Goal: Check status: Check status

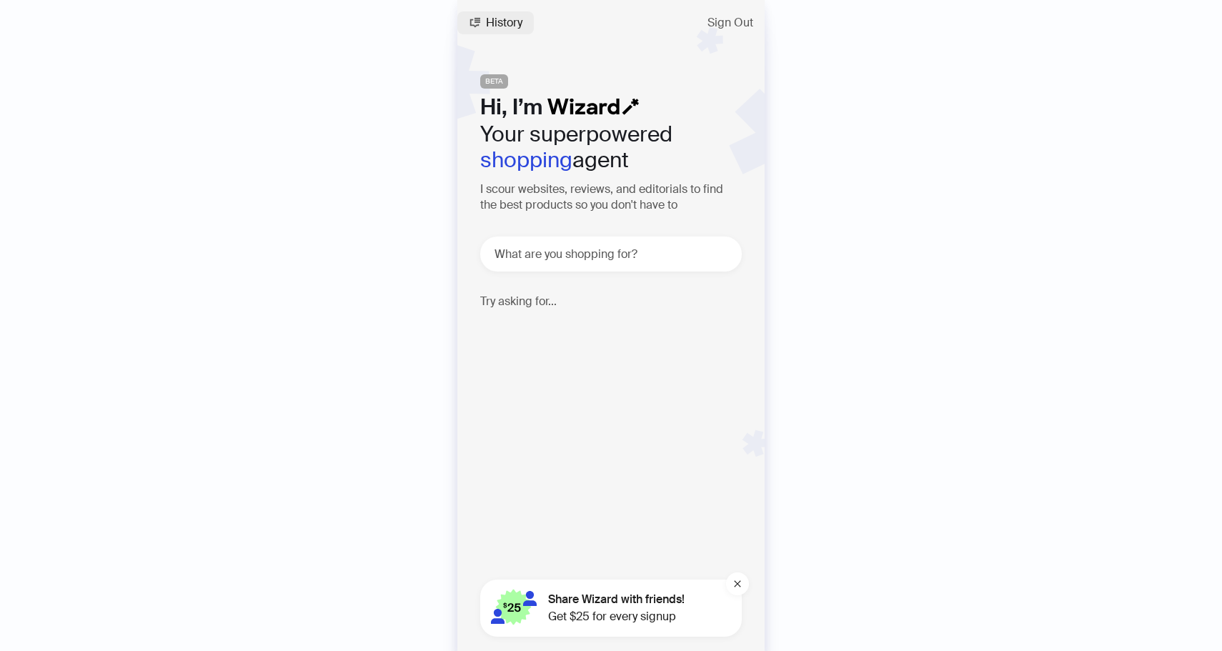
click at [495, 19] on span "History" at bounding box center [504, 22] width 36 height 11
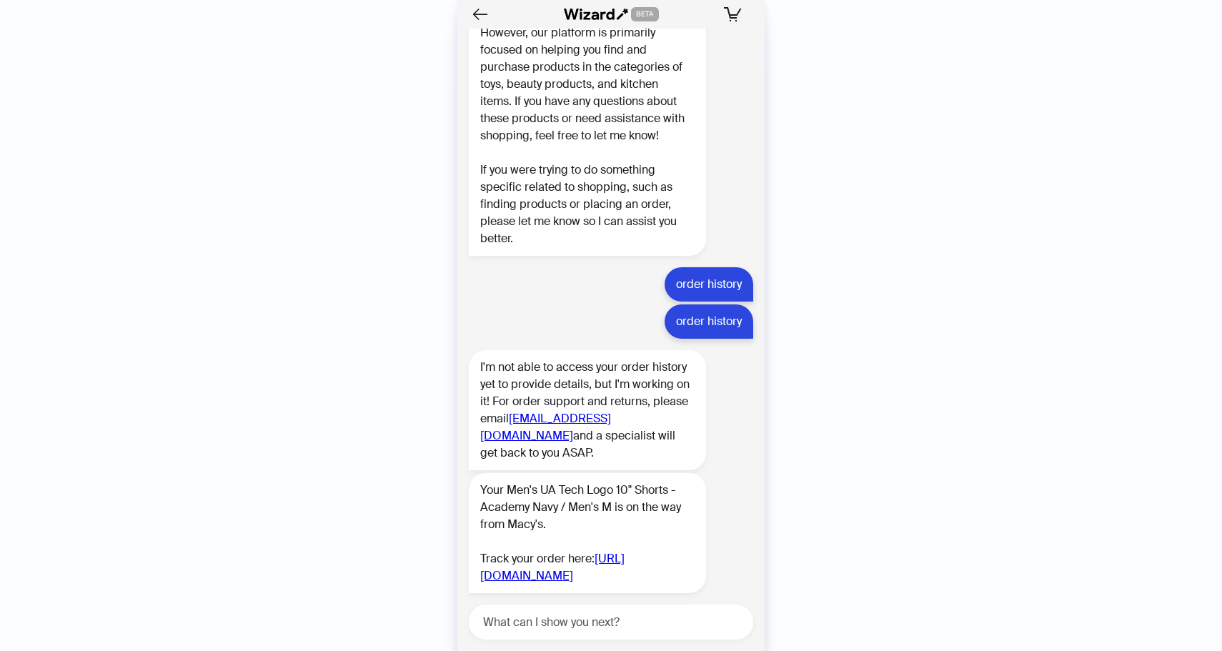
scroll to position [2649, 0]
drag, startPoint x: 475, startPoint y: 525, endPoint x: 535, endPoint y: 576, distance: 78.6
click at [535, 576] on div "Your Men's UA Tech Logo 10" Shorts - Academy Navy / Men's M is on the way from …" at bounding box center [587, 533] width 237 height 120
copy link "[URL][DOMAIN_NAME]"
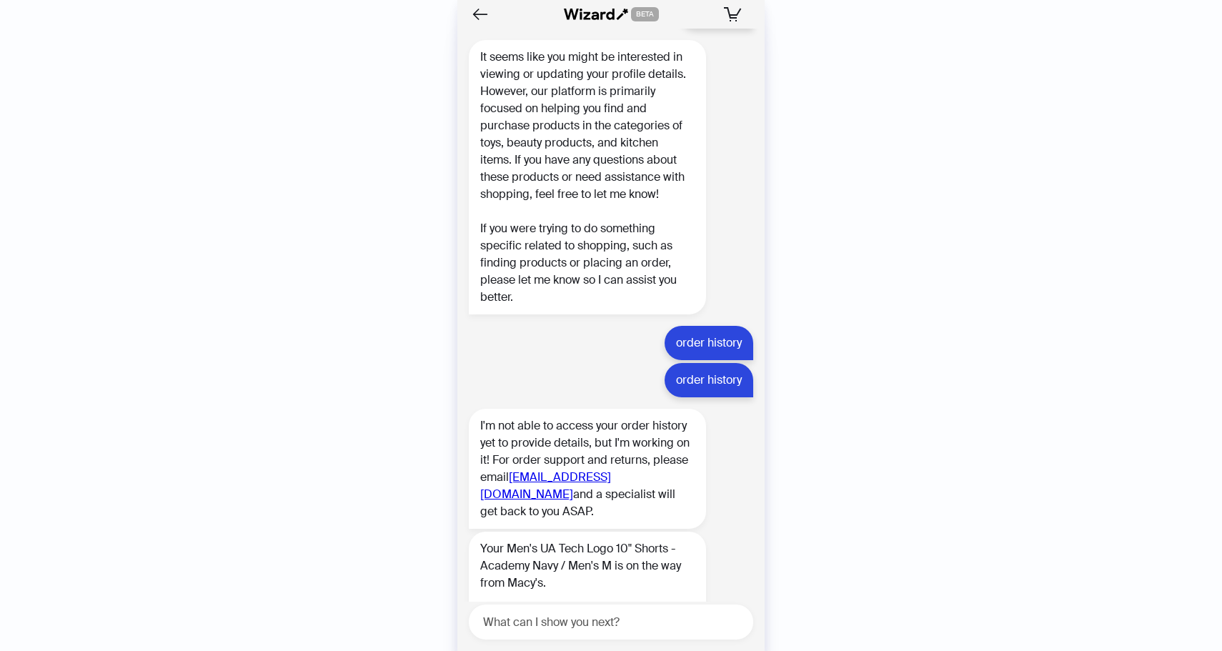
click at [570, 314] on div "It seems like you might be interested in viewing or updating your profile detai…" at bounding box center [587, 177] width 237 height 274
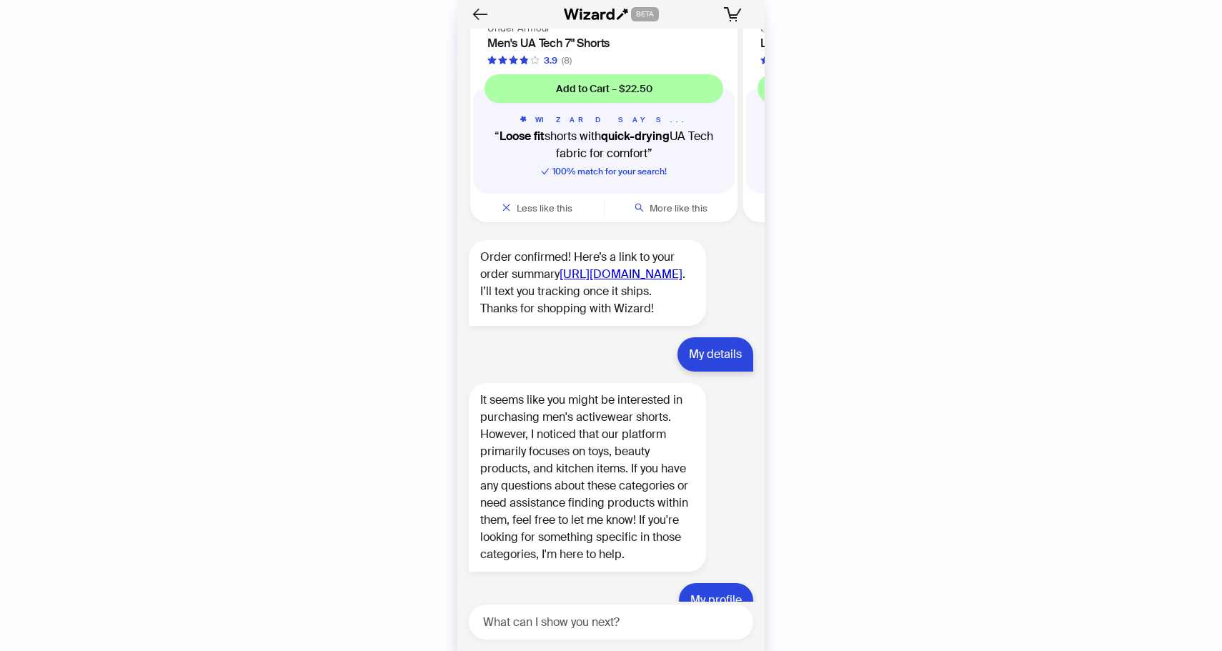
scroll to position [1936, 0]
click at [559, 281] on link "[URL][DOMAIN_NAME]" at bounding box center [620, 273] width 123 height 15
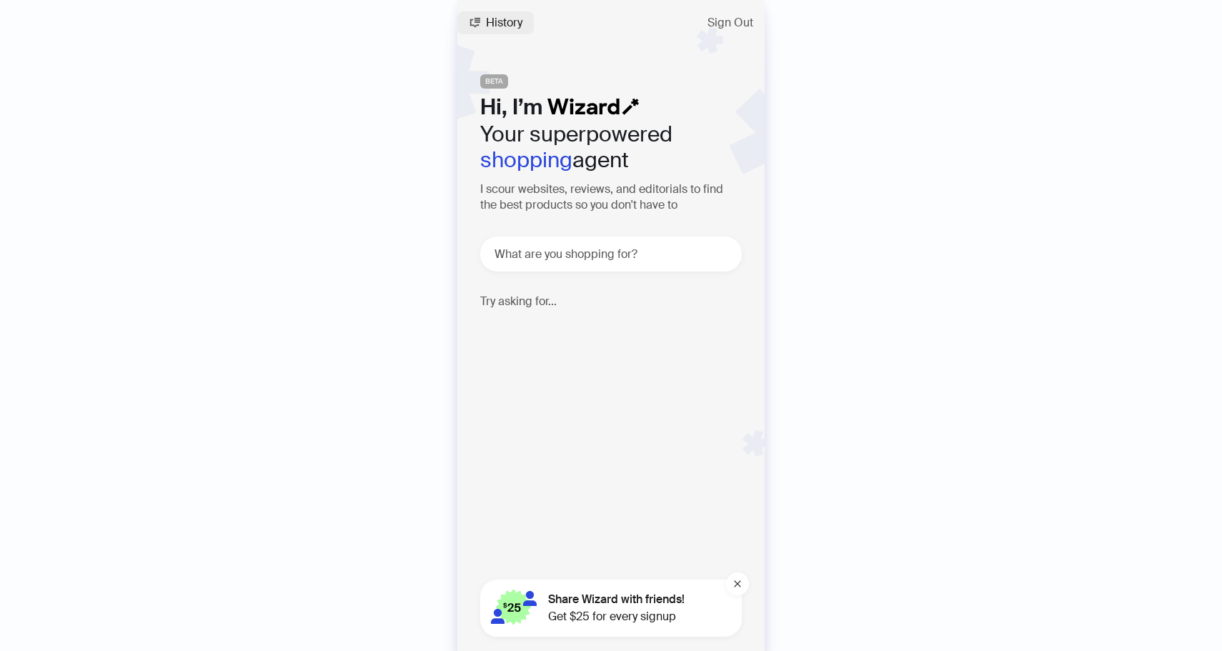
click at [492, 17] on span "History" at bounding box center [504, 22] width 36 height 11
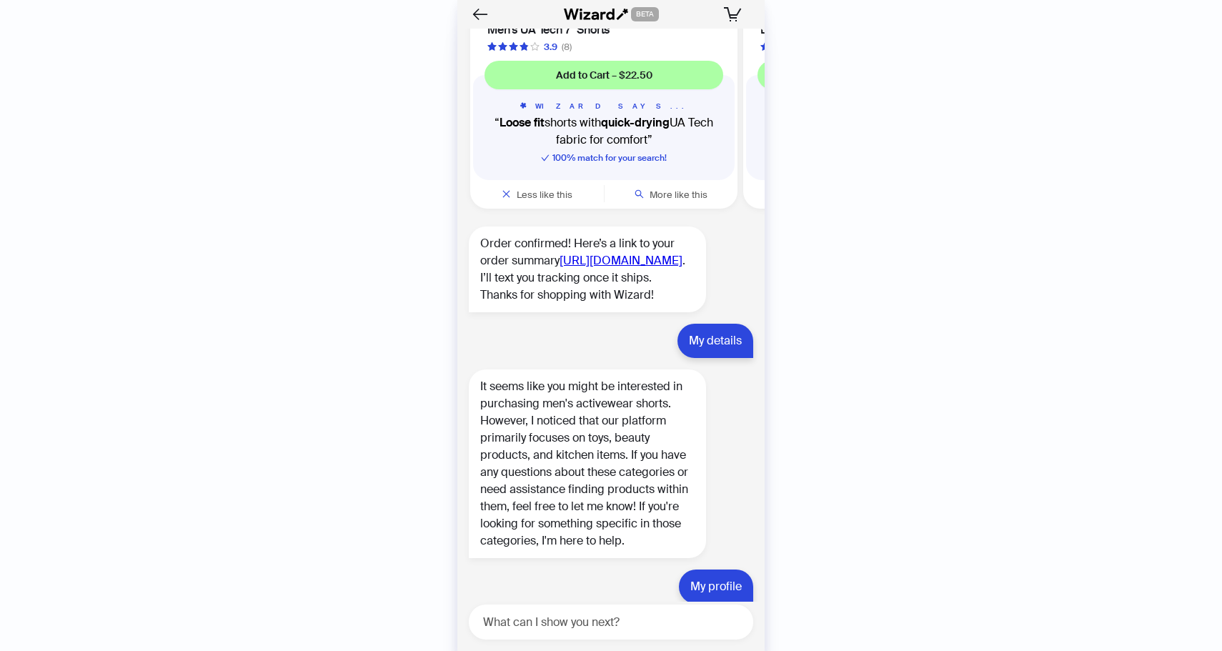
scroll to position [1948, 0]
click at [559, 269] on link "[URL][DOMAIN_NAME]" at bounding box center [620, 261] width 123 height 15
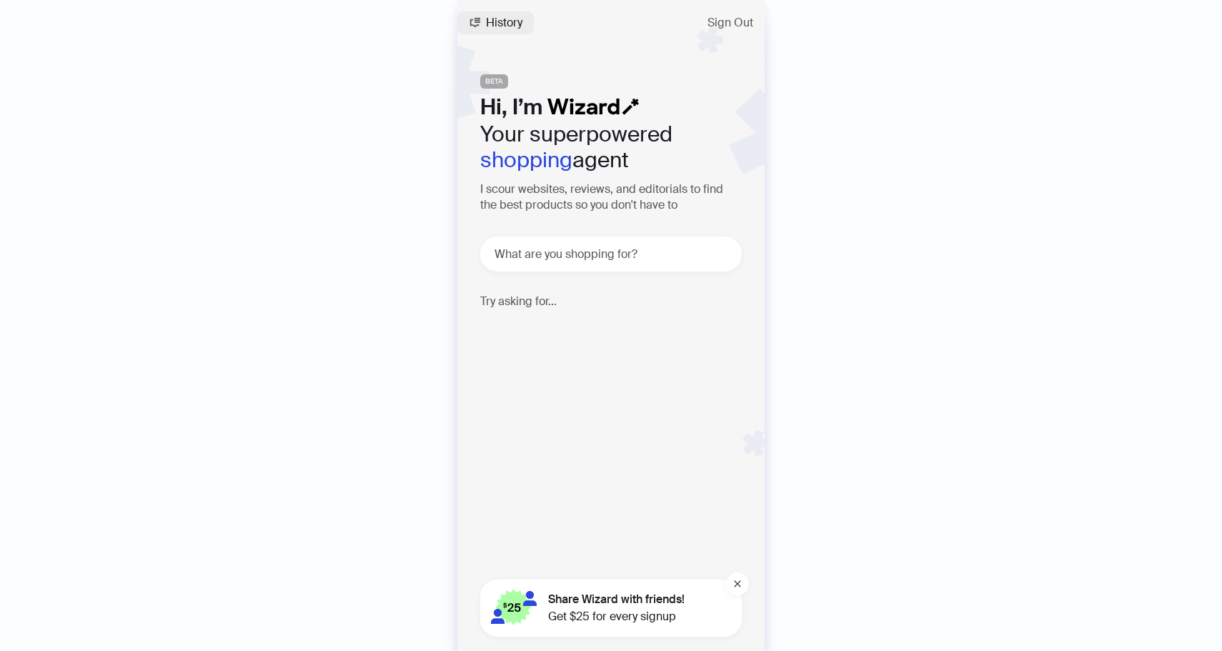
click at [517, 29] on span "History" at bounding box center [504, 22] width 36 height 11
click at [487, 21] on span "History" at bounding box center [504, 22] width 36 height 11
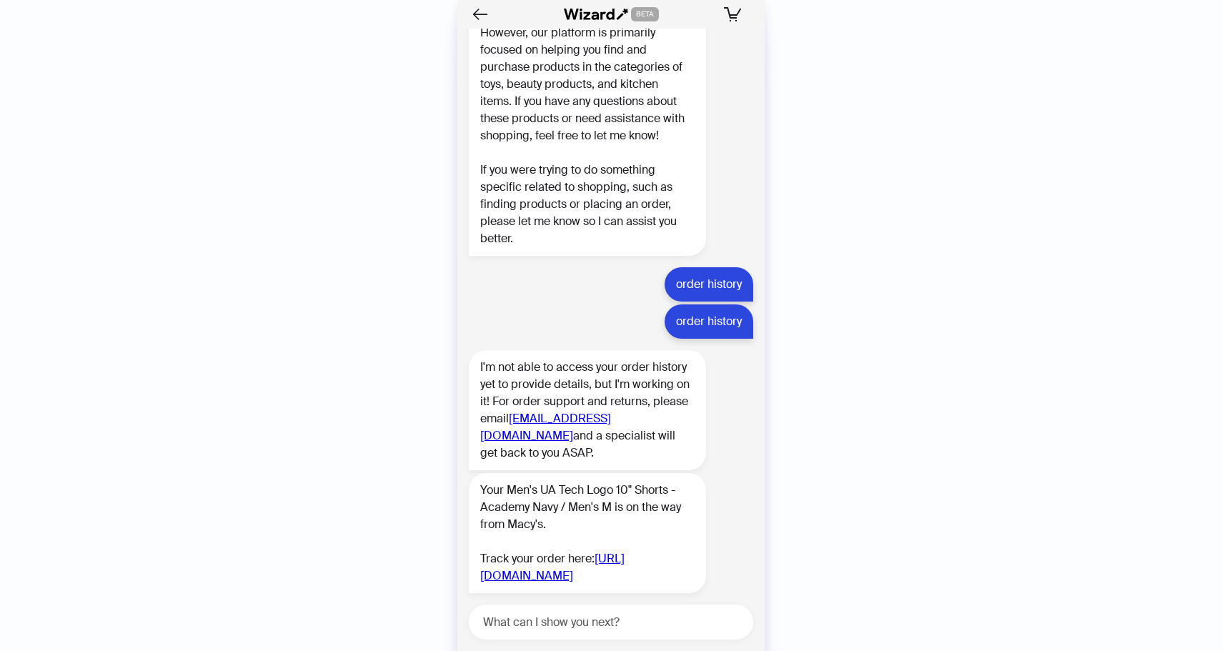
scroll to position [2652, 0]
drag, startPoint x: 575, startPoint y: 582, endPoint x: 832, endPoint y: 472, distance: 279.1
click at [826, 469] on div "History Sign Out BETA Hi, I’m Your superpowered shopping agent I scour websites…" at bounding box center [611, 325] width 1222 height 651
click at [832, 472] on div "History Sign Out BETA Hi, I’m Your superpowered shopping agent I scour websites…" at bounding box center [611, 325] width 1222 height 651
click at [188, 96] on div "History Sign Out BETA Hi, I’m Your superpowered shopping agent I scour websites…" at bounding box center [611, 325] width 1222 height 651
